Goal: Go to known website

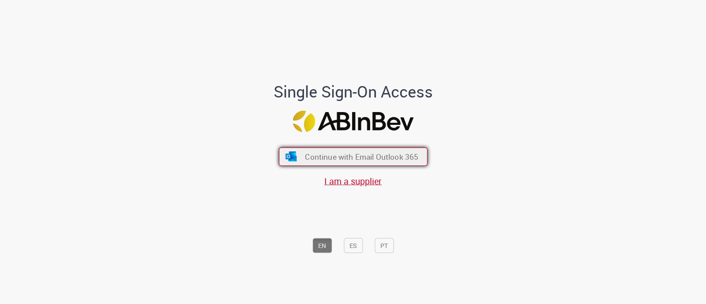
drag, startPoint x: 327, startPoint y: 143, endPoint x: 327, endPoint y: 151, distance: 8.4
click at [326, 143] on div "Continue with Email Outlook 365 I am a supplier" at bounding box center [353, 163] width 146 height 49
click at [324, 153] on span "Continue with Email Outlook 365" at bounding box center [361, 157] width 113 height 10
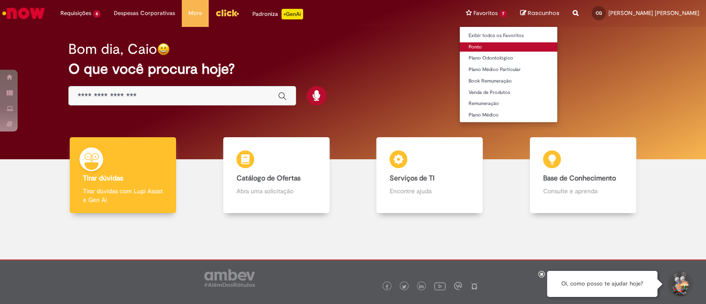
click at [509, 47] on link "Ponto" at bounding box center [509, 47] width 98 height 10
